Goal: Information Seeking & Learning: Learn about a topic

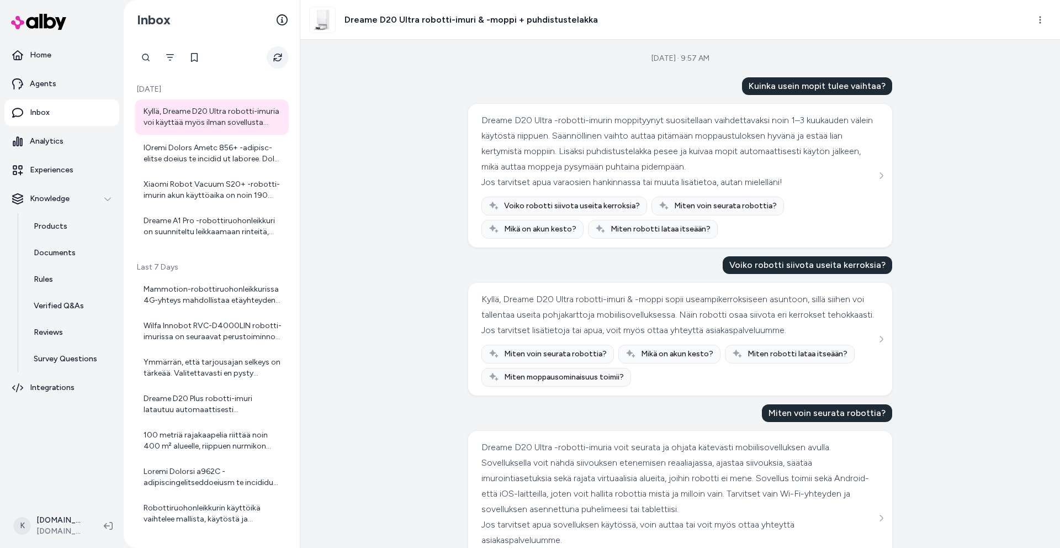
scroll to position [413, 0]
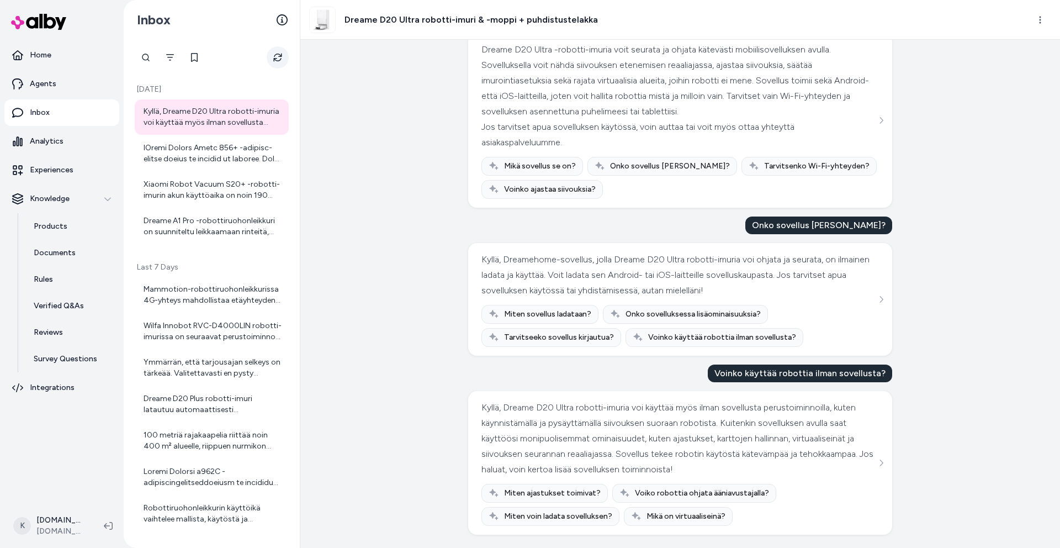
click at [275, 61] on icon "Refresh" at bounding box center [277, 57] width 9 height 9
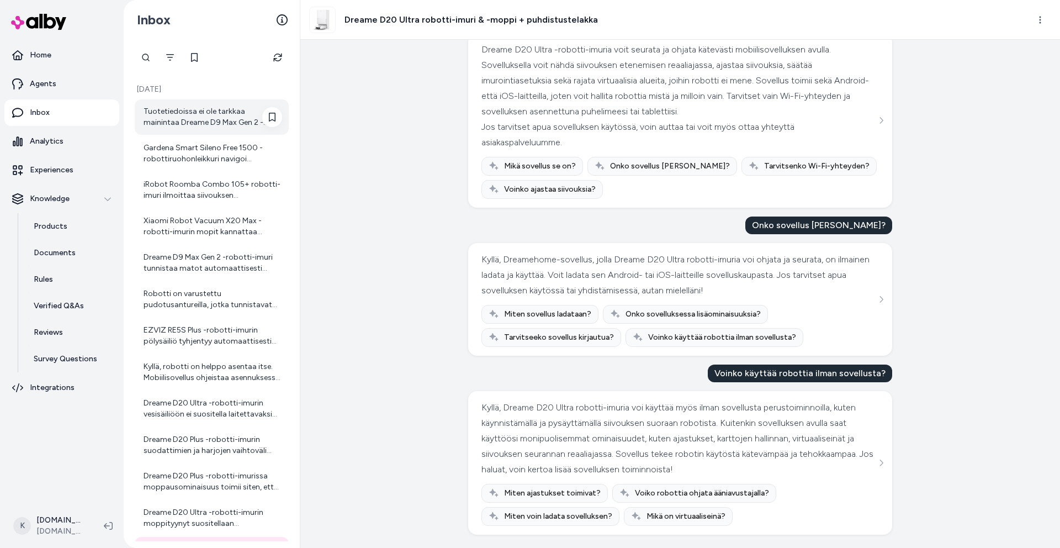
click at [228, 113] on div "Tuotetiedoissa ei ole tarkkaa mainintaa Dreame D9 Max Gen 2 -robotin akunkestos…" at bounding box center [213, 117] width 139 height 22
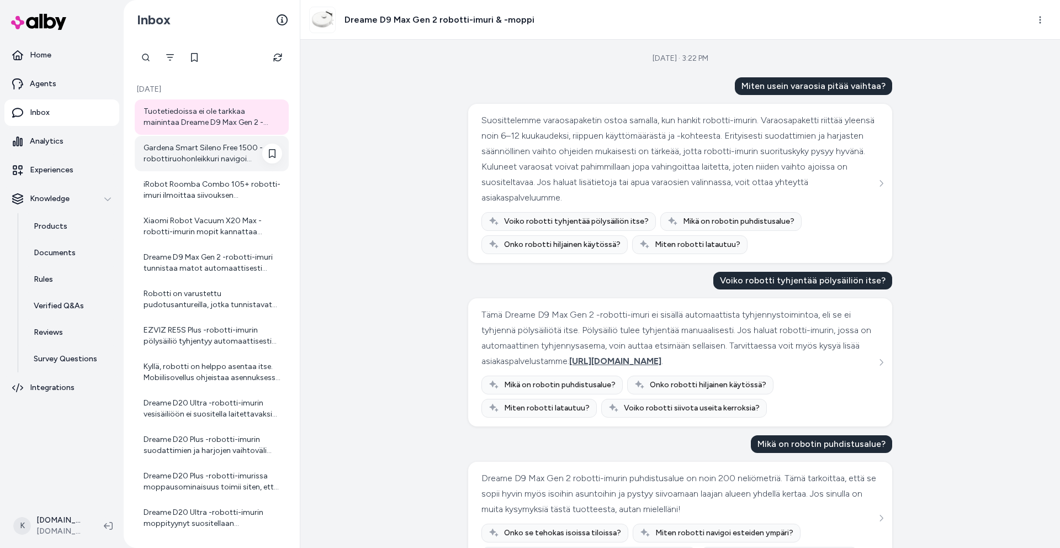
click at [206, 153] on div "Gardena Smart Sileno Free 1500 -robottiruohonleikkuri navigoi nurmikolla täysin…" at bounding box center [213, 153] width 139 height 22
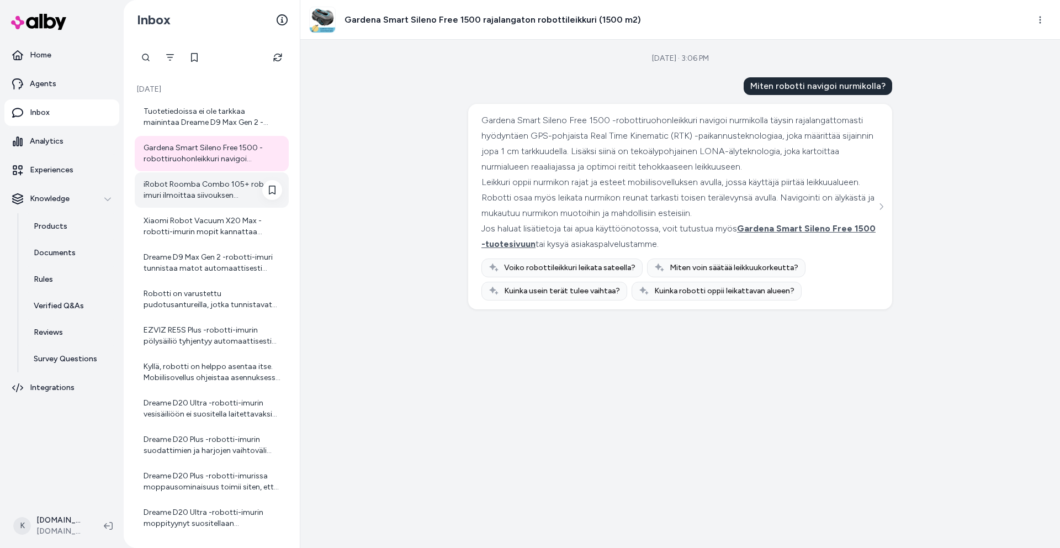
click at [209, 186] on div "iRobot Roomba Combo 105+ robotti-imuri ilmoittaa siivouksen päättymisestä palaa…" at bounding box center [213, 190] width 139 height 22
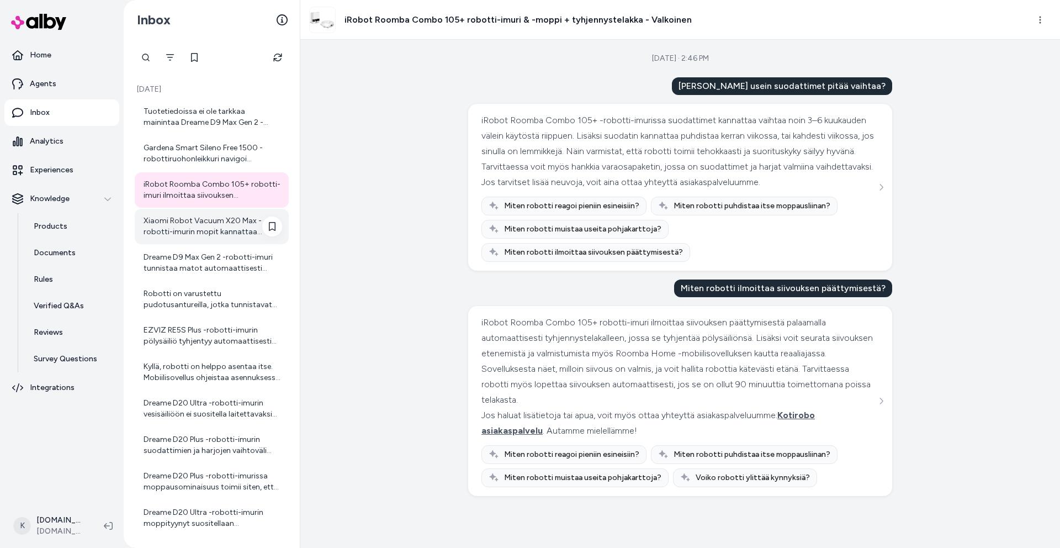
click at [209, 221] on div "Xiaomi Robot Vacuum X20 Max -robotti-imurin mopit kannattaa puhdistaa käytön mu…" at bounding box center [213, 226] width 139 height 22
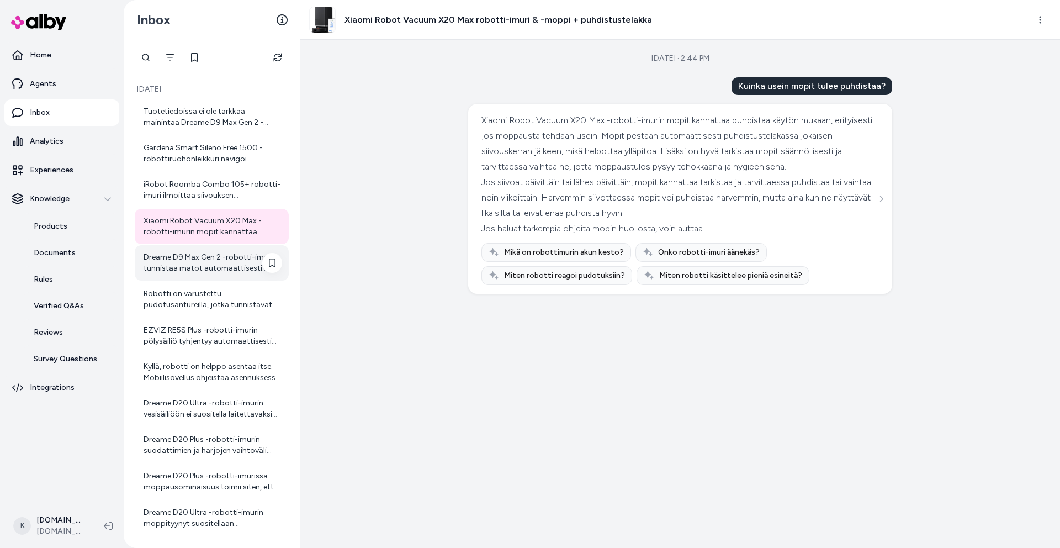
click at [201, 259] on div "Dreame D9 Max Gen 2 -robotti-imuri tunnistaa matot automaattisesti antureidensa…" at bounding box center [213, 263] width 139 height 22
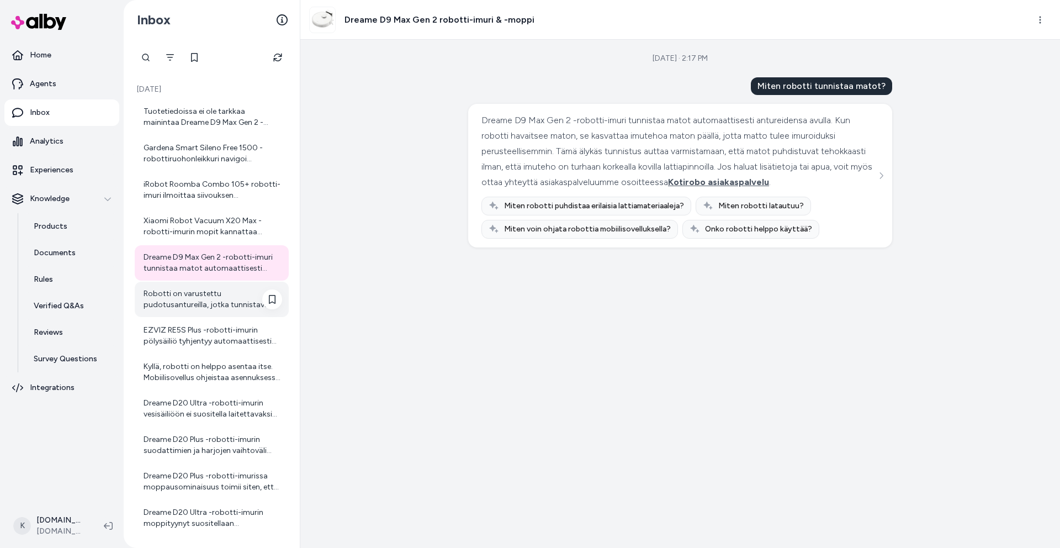
click at [213, 305] on div "Robotti on varustettu pudotusantureilla, jotka tunnistavat pudotuksia, kuten po…" at bounding box center [213, 299] width 139 height 22
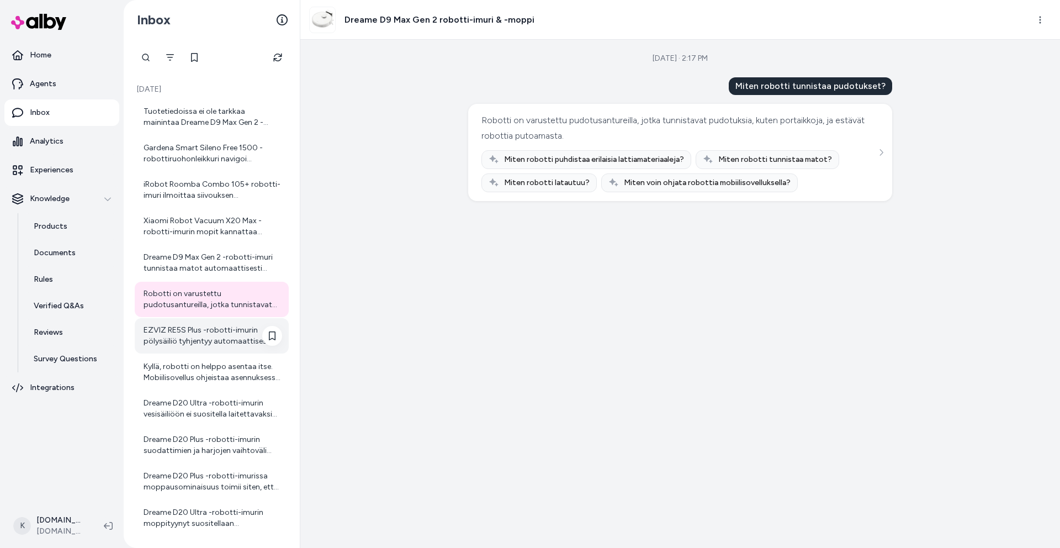
click at [213, 332] on div "EZVIZ RE5S Plus -robotti-imurin pölysäiliö tyhjentyy automaattisesti tyhjennyst…" at bounding box center [213, 336] width 139 height 22
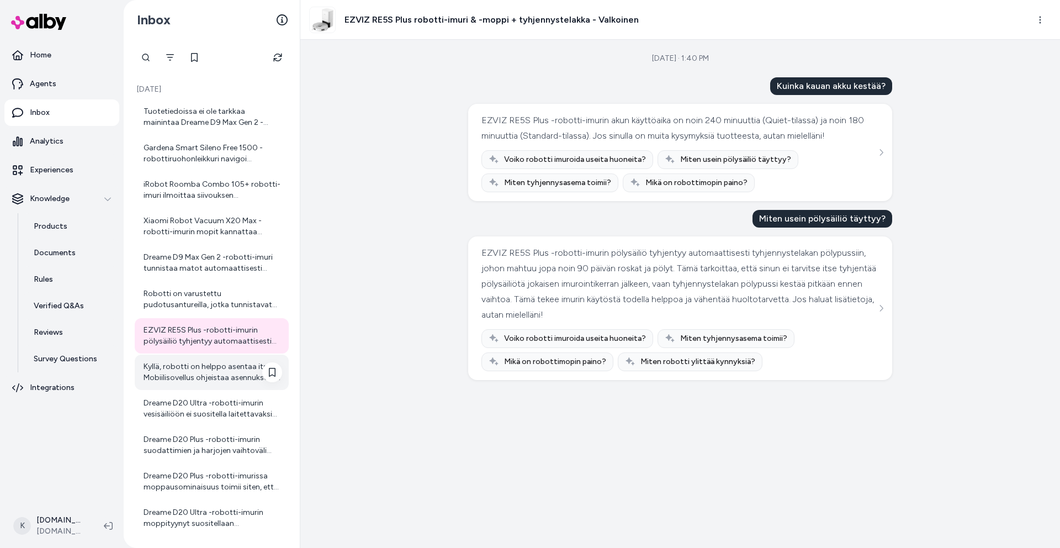
click at [211, 371] on div "Kyllä, robotti on helppo asentaa itse. Mobiilisovellus ohjeistaa asennuksessa a…" at bounding box center [213, 372] width 139 height 22
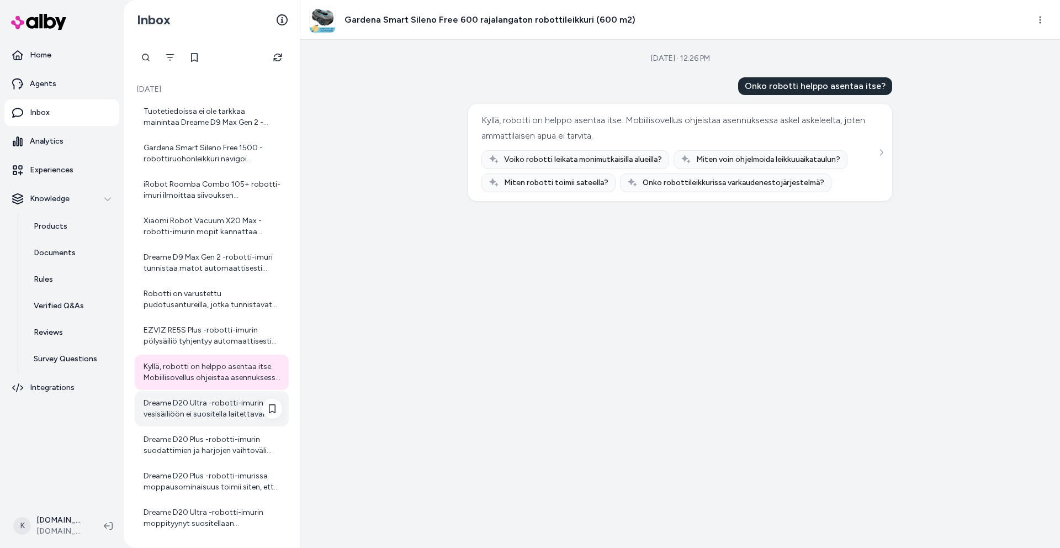
click at [214, 408] on div "Dreame D20 Ultra -robotti-imurin vesisäiliöön ei suositella laitettavaksi mitää…" at bounding box center [213, 408] width 139 height 22
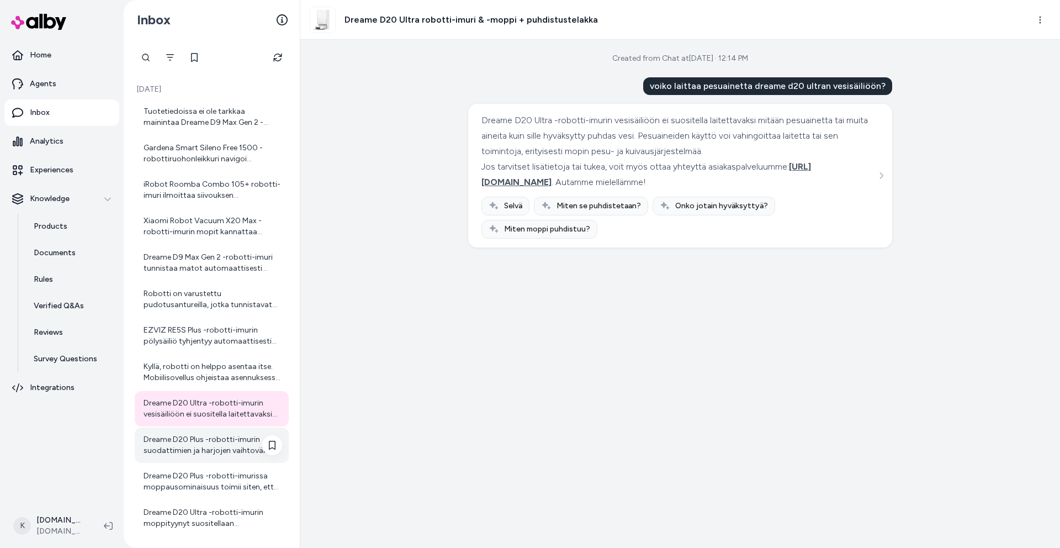
click at [209, 447] on div "Dreame D20 Plus -robotti-imurin suodattimien ja harjojen vaihtoväli riippuu käy…" at bounding box center [213, 445] width 139 height 22
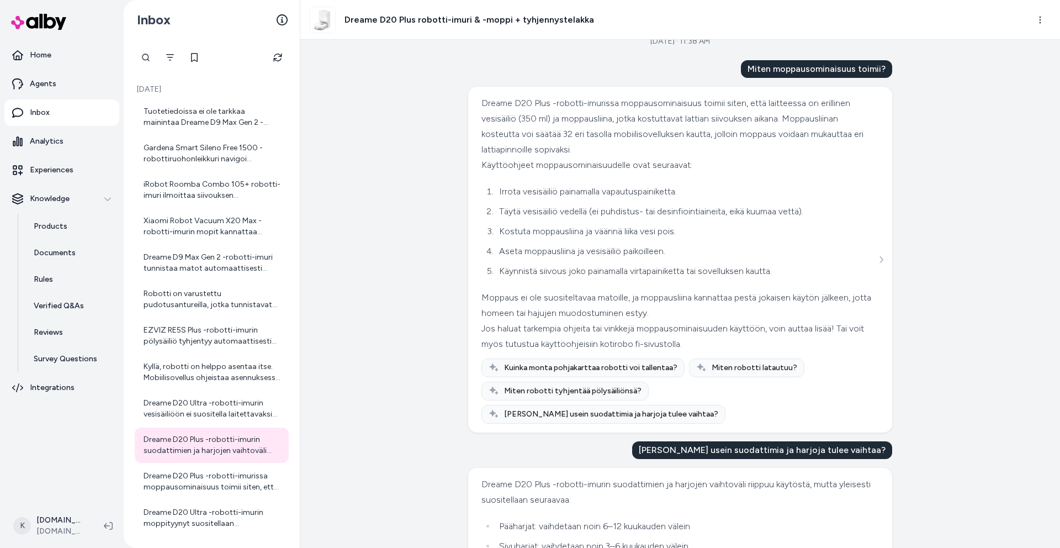
scroll to position [210, 0]
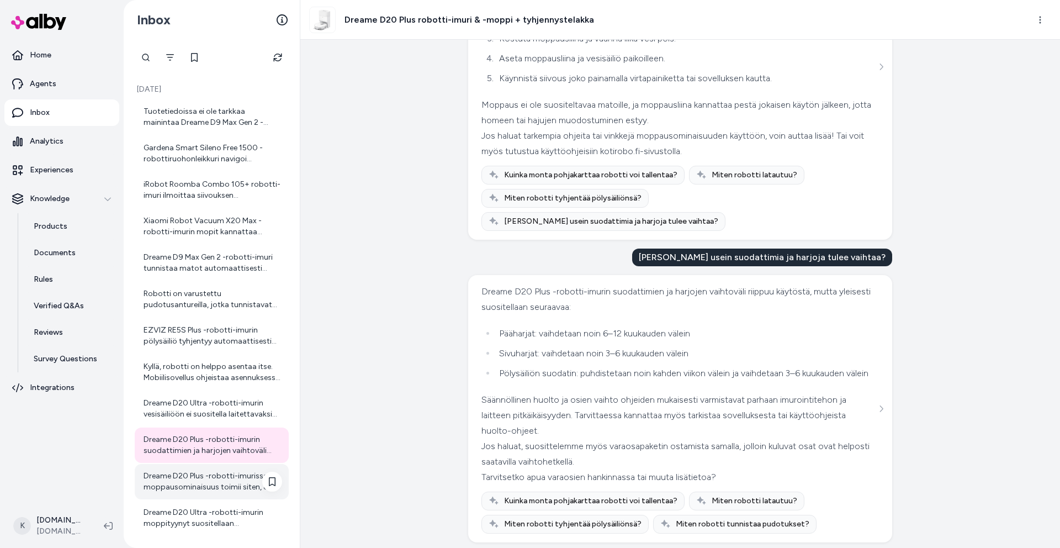
click at [220, 475] on div at bounding box center [213, 481] width 139 height 22
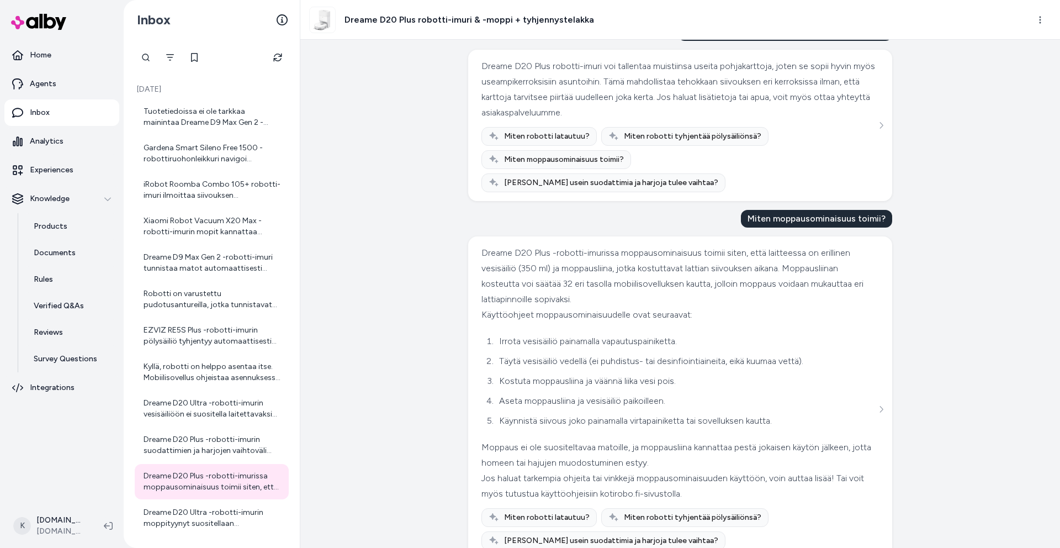
scroll to position [55, 0]
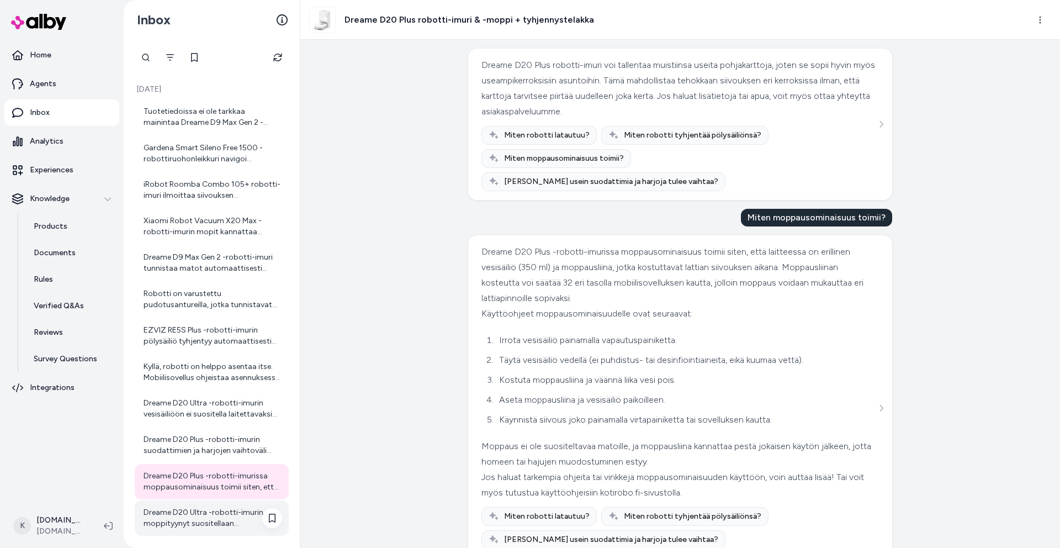
click at [236, 521] on div "Dreame D20 Ultra -robotti-imurin moppityynyt suositellaan vaihdettavaksi noin 1…" at bounding box center [213, 518] width 139 height 22
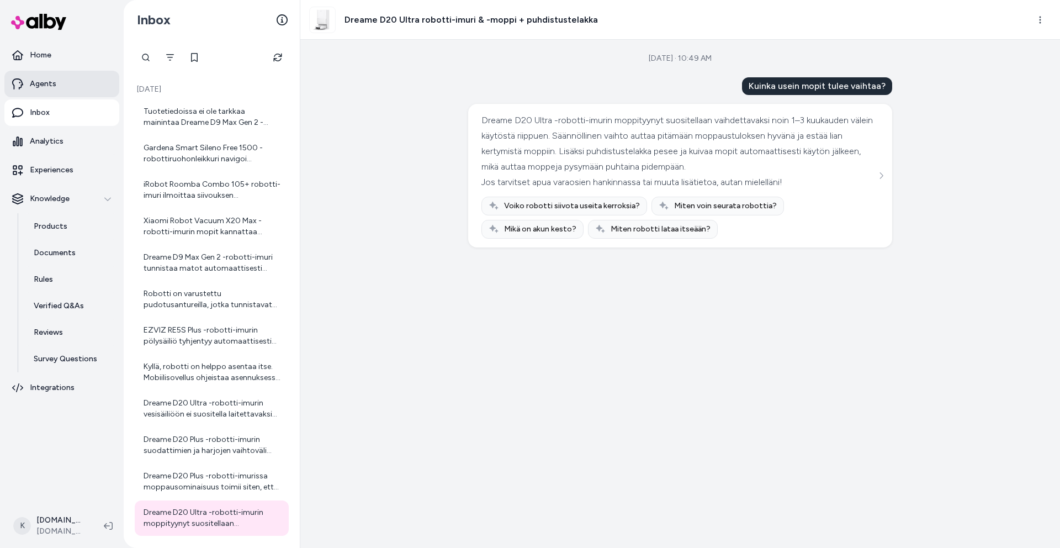
click at [56, 91] on link "Agents" at bounding box center [61, 84] width 115 height 26
